Goal: Task Accomplishment & Management: Complete application form

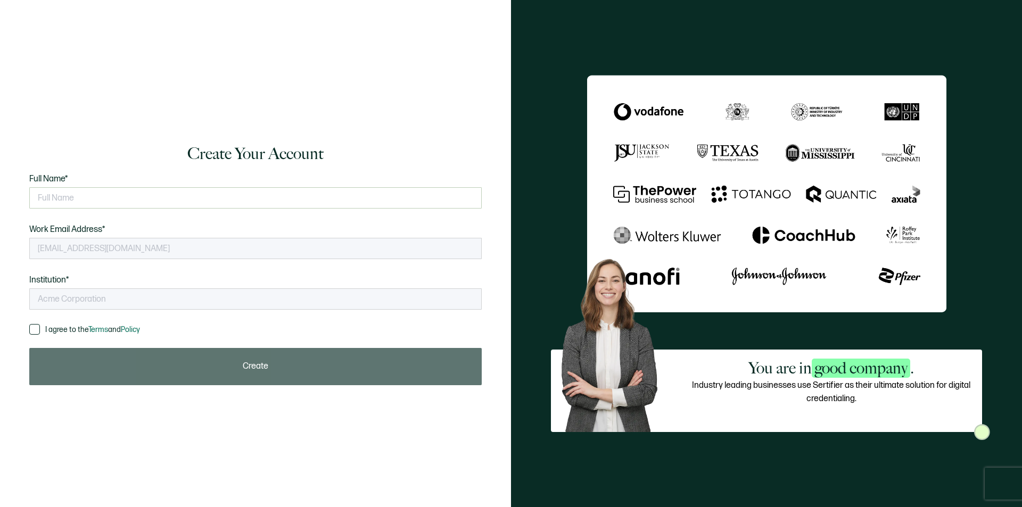
type input "Innova Educational Services"
click at [56, 193] on input "text" at bounding box center [255, 197] width 453 height 21
type input "miriam delgado"
drag, startPoint x: 37, startPoint y: 328, endPoint x: 46, endPoint y: 330, distance: 9.3
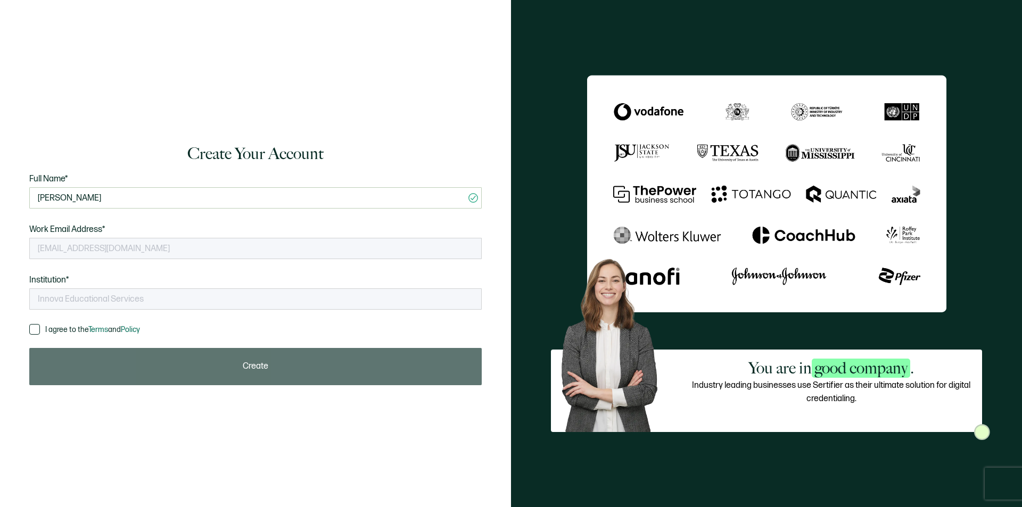
click at [37, 329] on span at bounding box center [34, 329] width 11 height 11
click at [40, 324] on input "I agree to the Terms and Policy" at bounding box center [40, 324] width 0 height 0
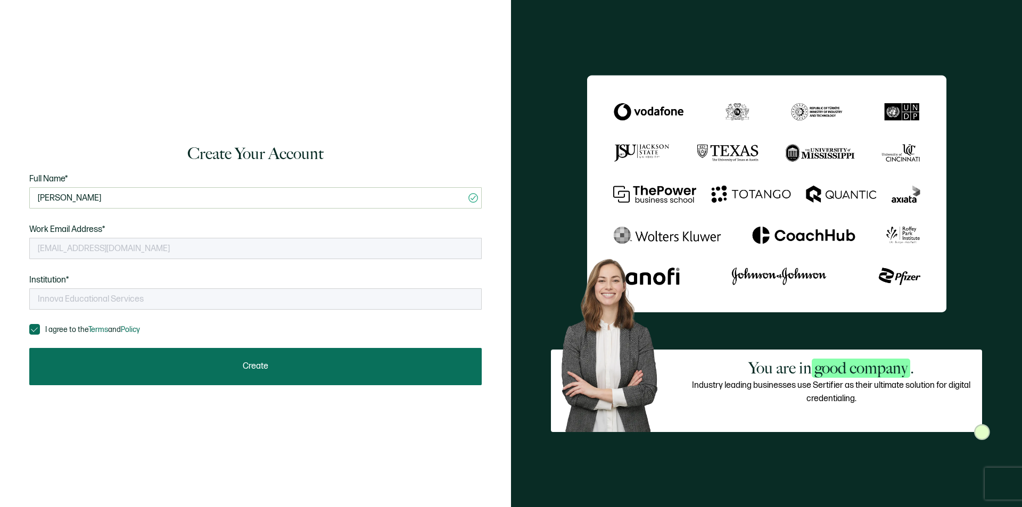
click at [250, 366] on span "Create" at bounding box center [256, 367] width 26 height 9
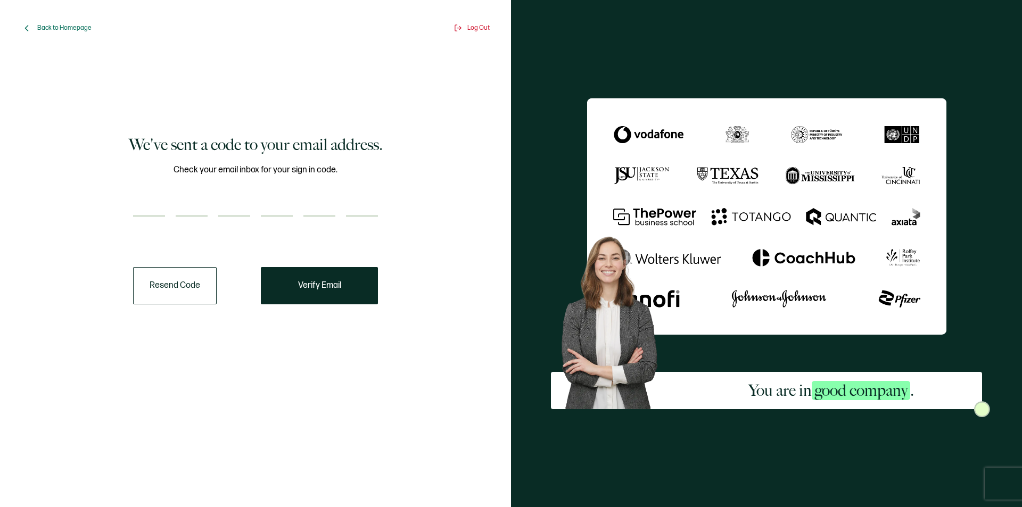
click at [143, 202] on input "number" at bounding box center [149, 205] width 32 height 21
type input "5"
type input "0"
type input "3"
type input "8"
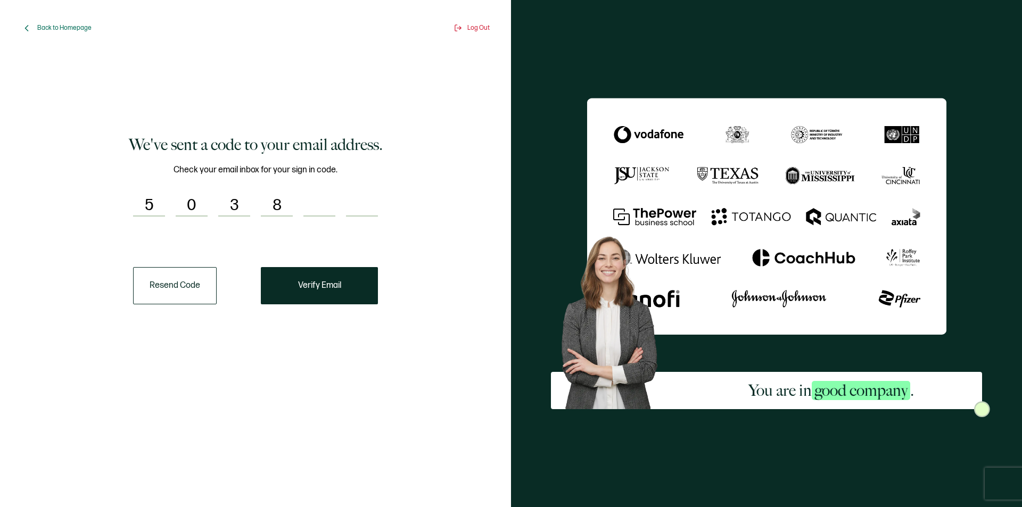
type input "4"
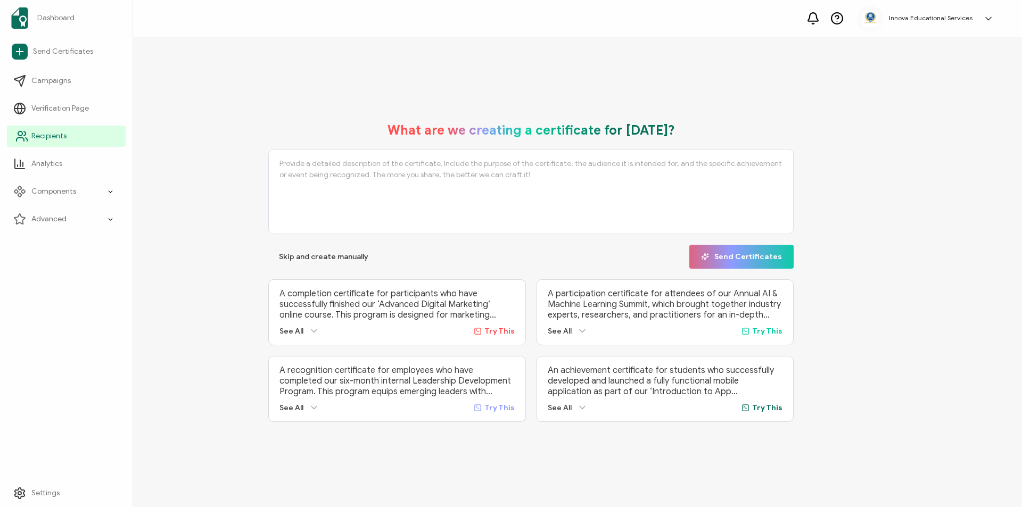
click at [21, 134] on icon at bounding box center [21, 136] width 13 height 13
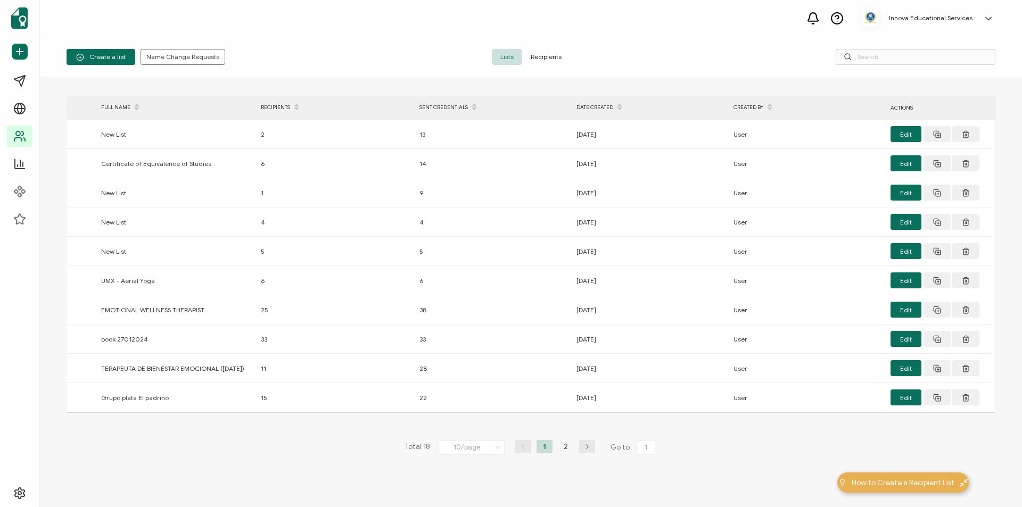
click at [540, 55] on span "Recipients" at bounding box center [546, 57] width 48 height 16
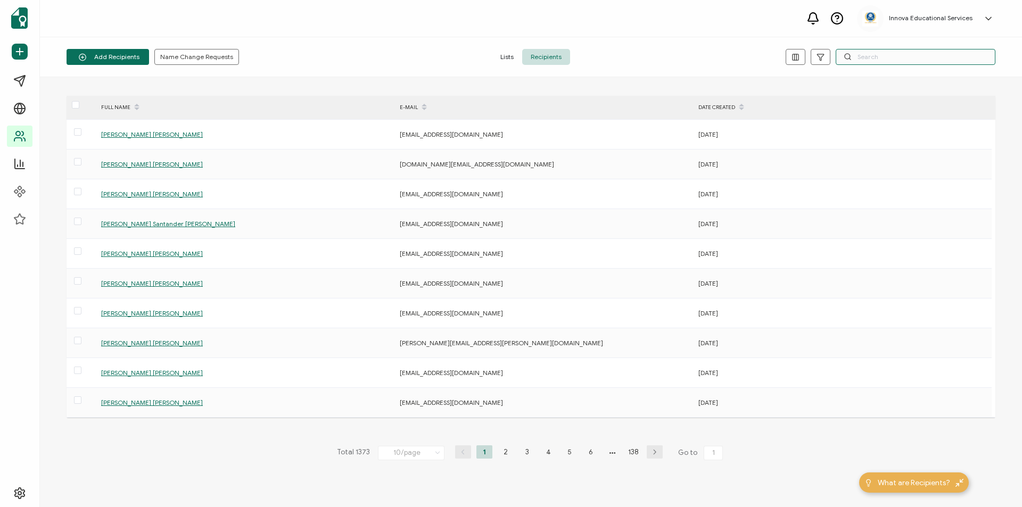
click at [858, 59] on input "text" at bounding box center [916, 57] width 160 height 16
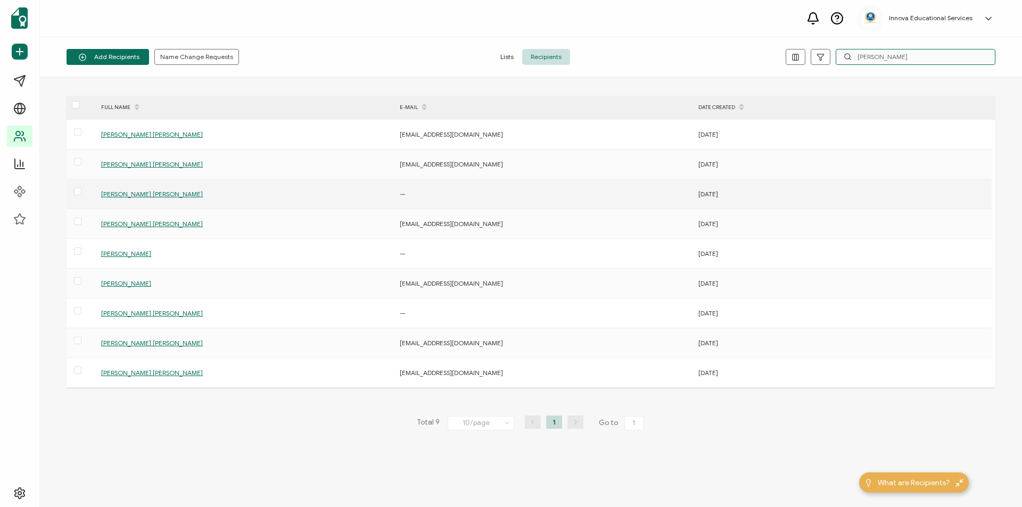
type input "claudia"
click at [137, 192] on span "Claudia Garcia Garcia" at bounding box center [152, 194] width 102 height 8
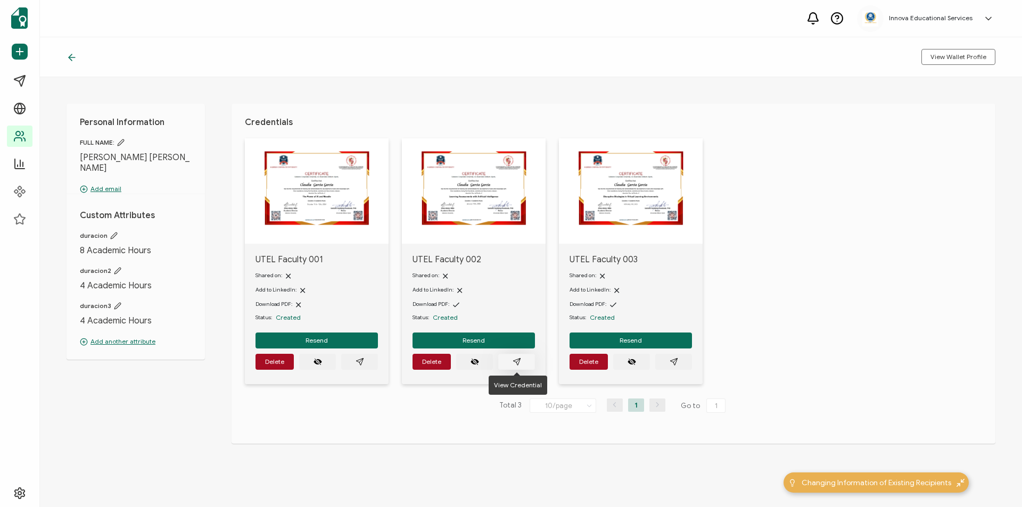
click at [518, 359] on icon "paper plane outline" at bounding box center [517, 362] width 9 height 9
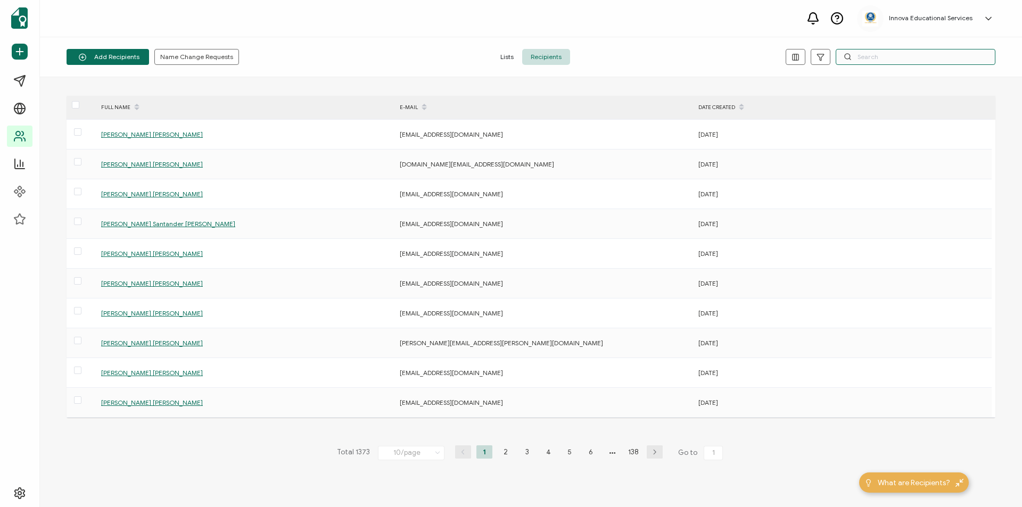
click at [858, 56] on input "text" at bounding box center [916, 57] width 160 height 16
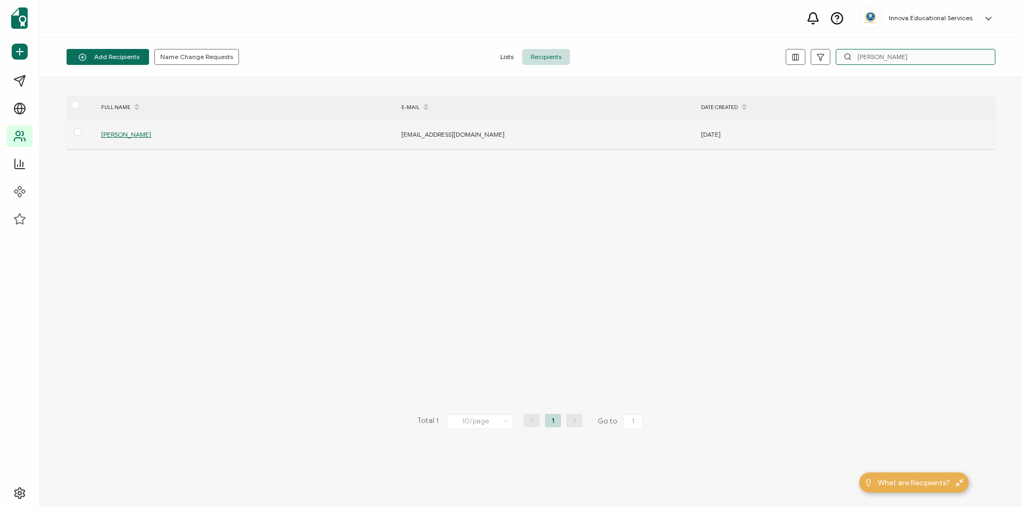
type input "walter"
click at [146, 134] on span "Walter Ivan Uzca Sornoza" at bounding box center [126, 134] width 50 height 8
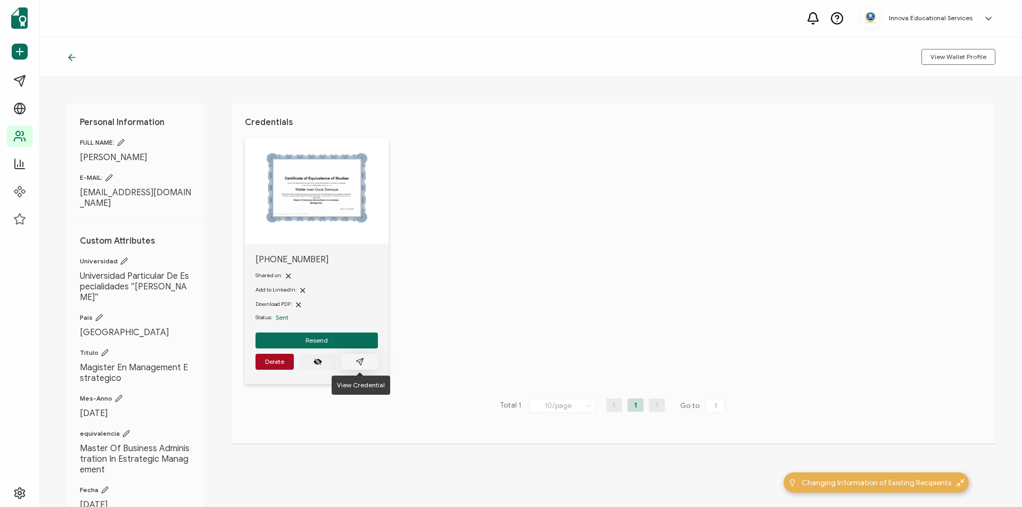
click at [360, 358] on span "button" at bounding box center [360, 362] width 9 height 9
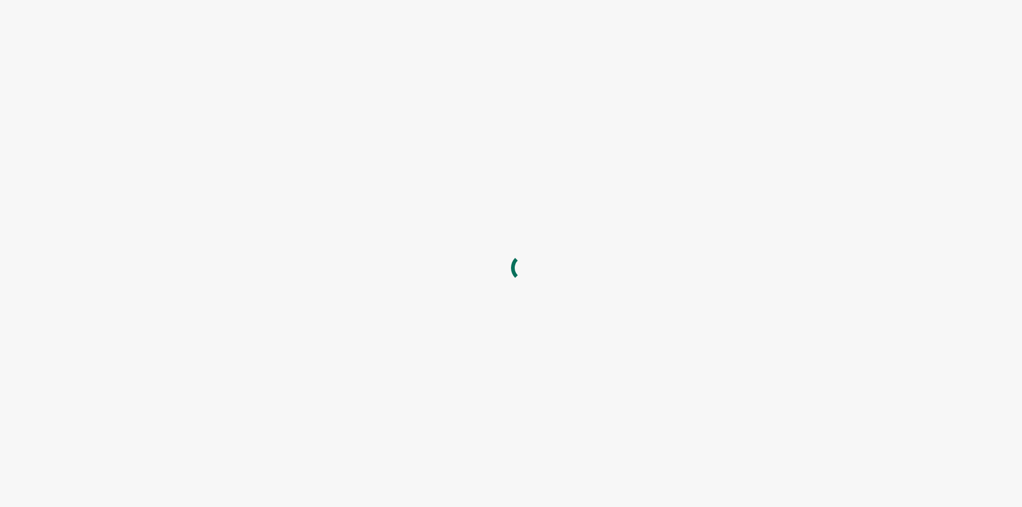
type input "Innova Educational Services"
